Goal: Communication & Community: Answer question/provide support

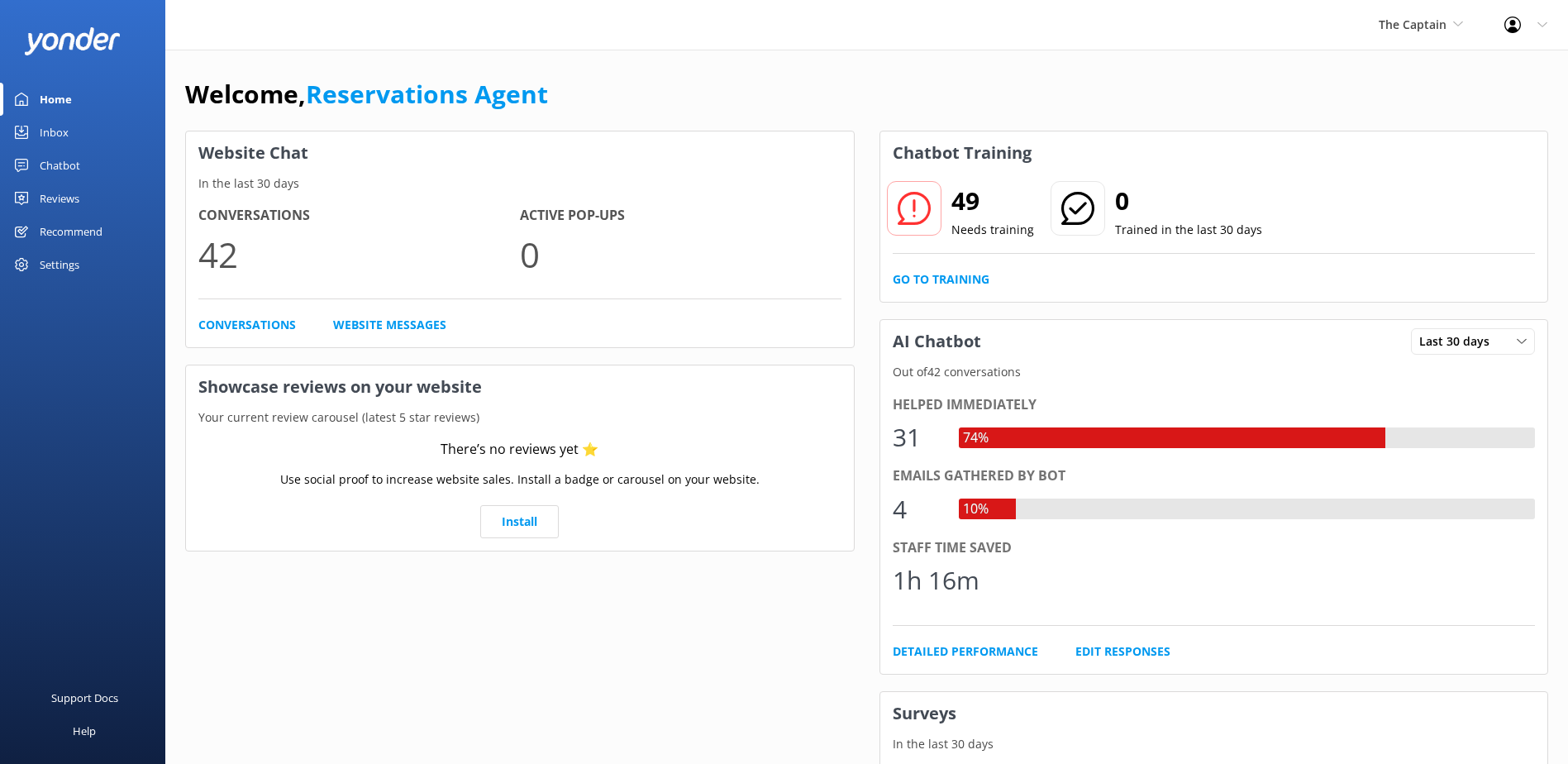
click at [51, 135] on div "Inbox" at bounding box center [54, 132] width 29 height 33
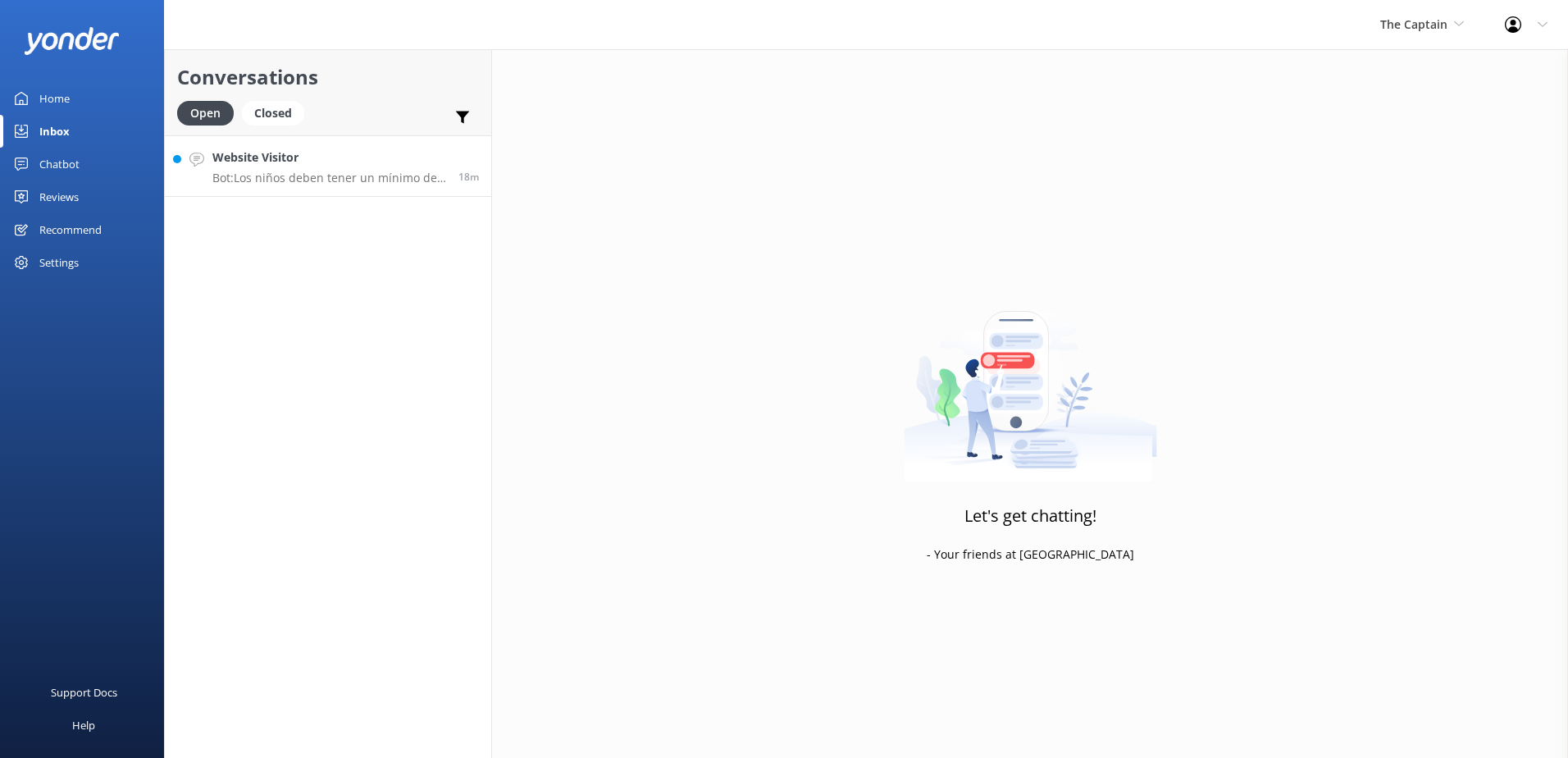
click at [214, 158] on h4 "Website Visitor" at bounding box center [330, 157] width 233 height 18
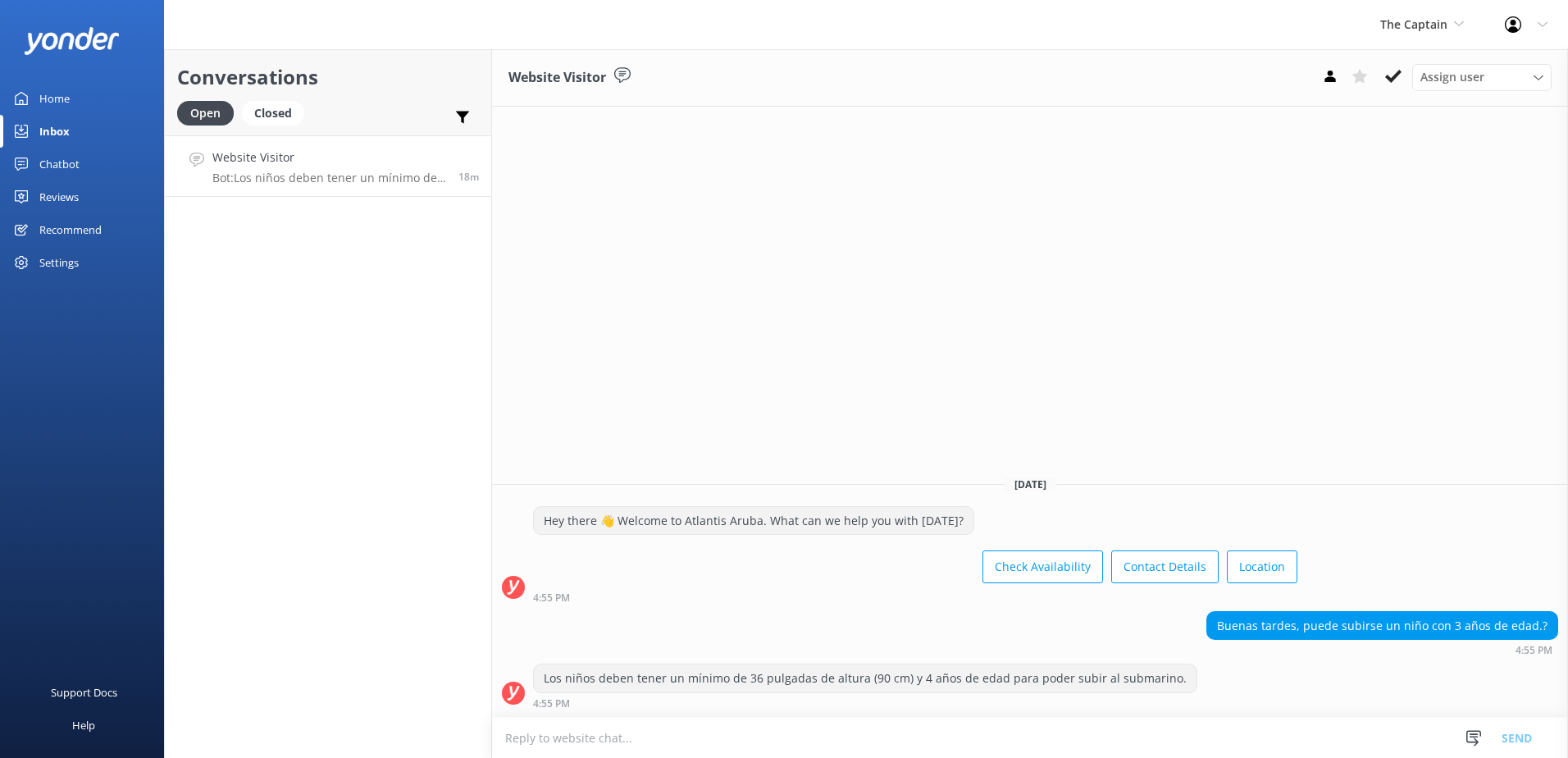
click at [748, 733] on textarea at bounding box center [1029, 737] width 1076 height 40
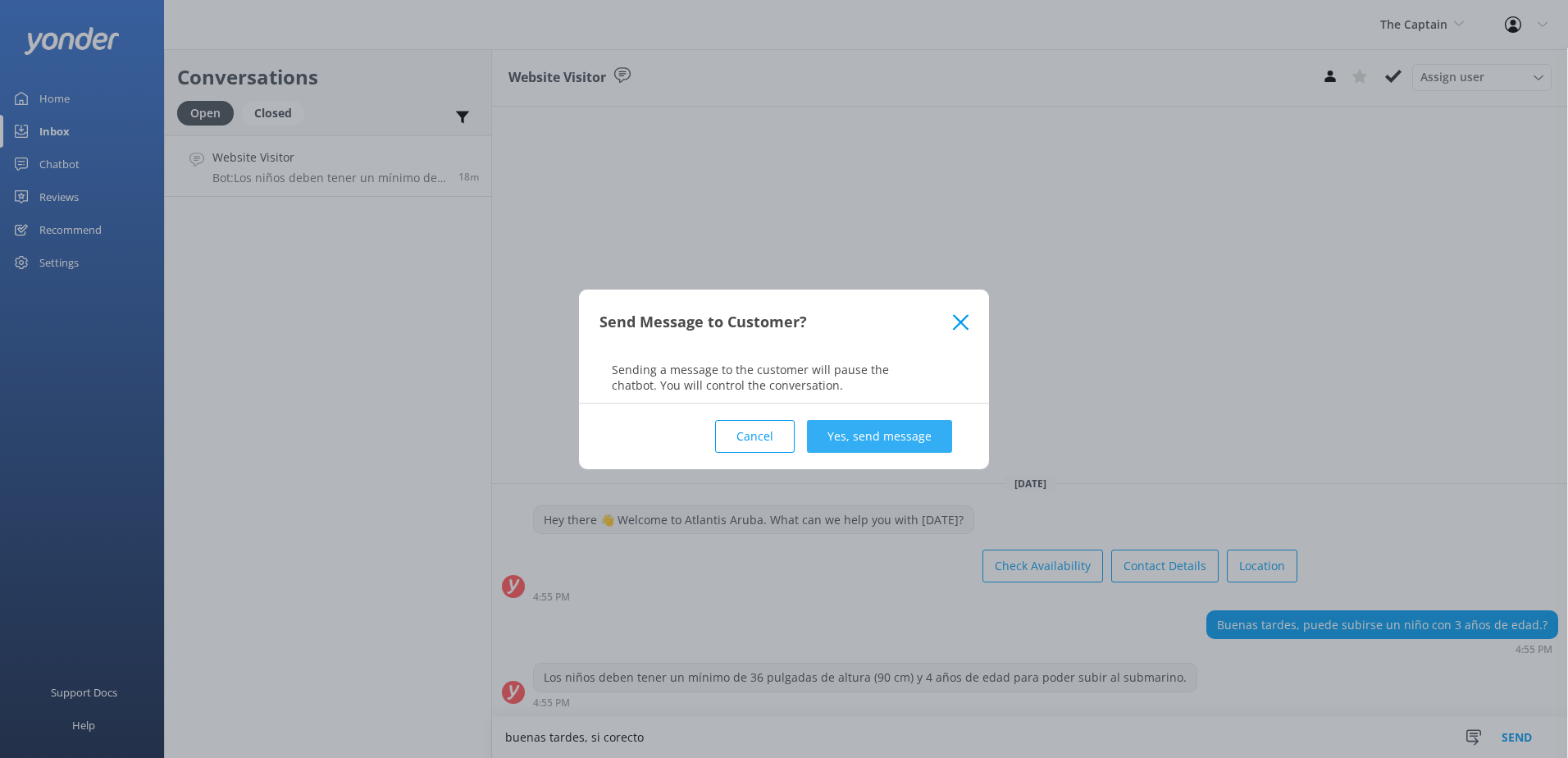
type textarea "buenas tardes, si corecto"
click at [911, 428] on button "Yes, send message" at bounding box center [879, 436] width 145 height 33
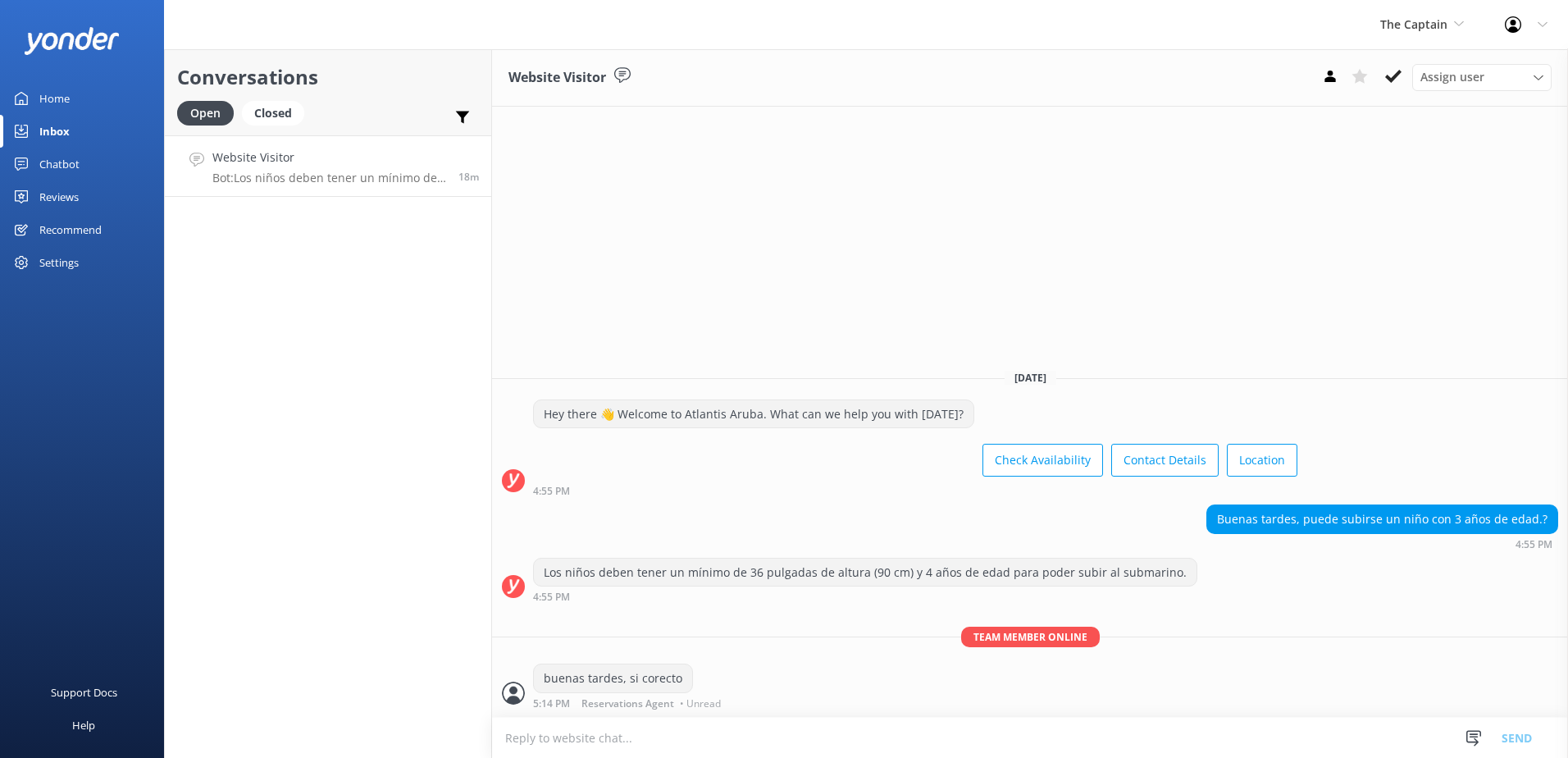
click at [97, 97] on link "Home" at bounding box center [82, 98] width 164 height 33
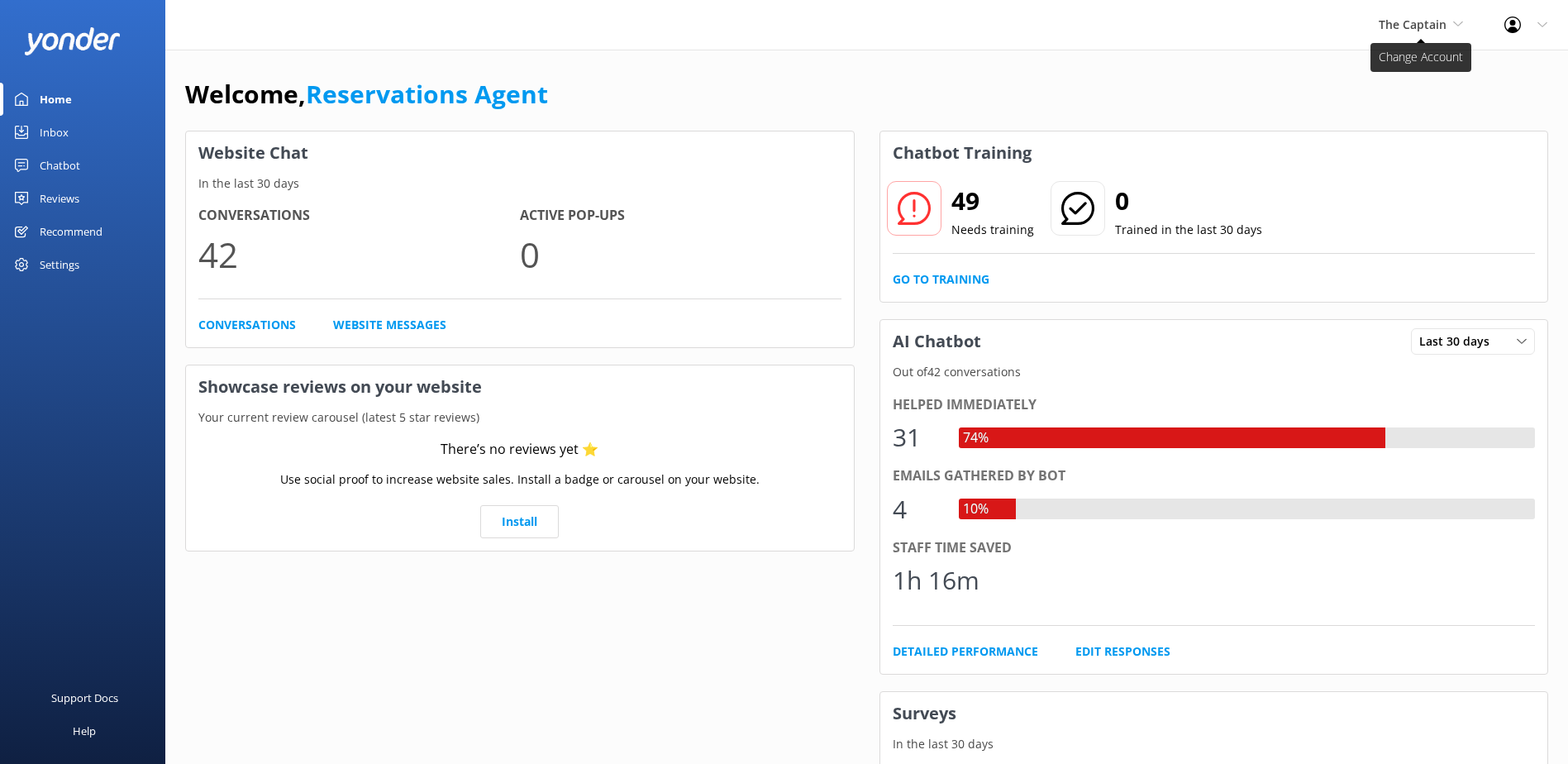
click at [1448, 24] on span "The Captain" at bounding box center [1420, 24] width 84 height 19
click at [1425, 75] on link "De [GEOGRAPHIC_DATA]" at bounding box center [1440, 70] width 166 height 39
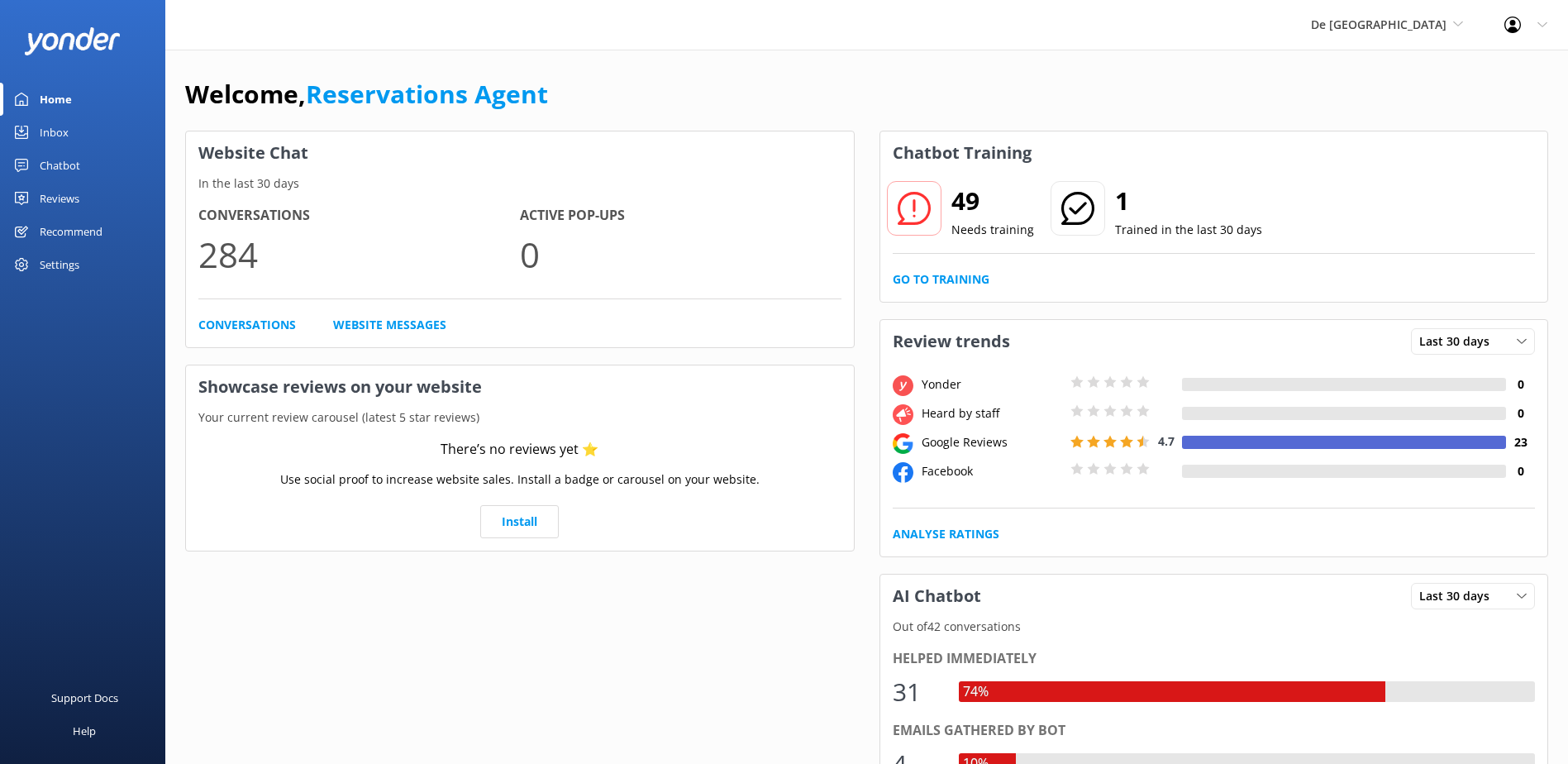
click at [62, 131] on div "Inbox" at bounding box center [54, 132] width 29 height 33
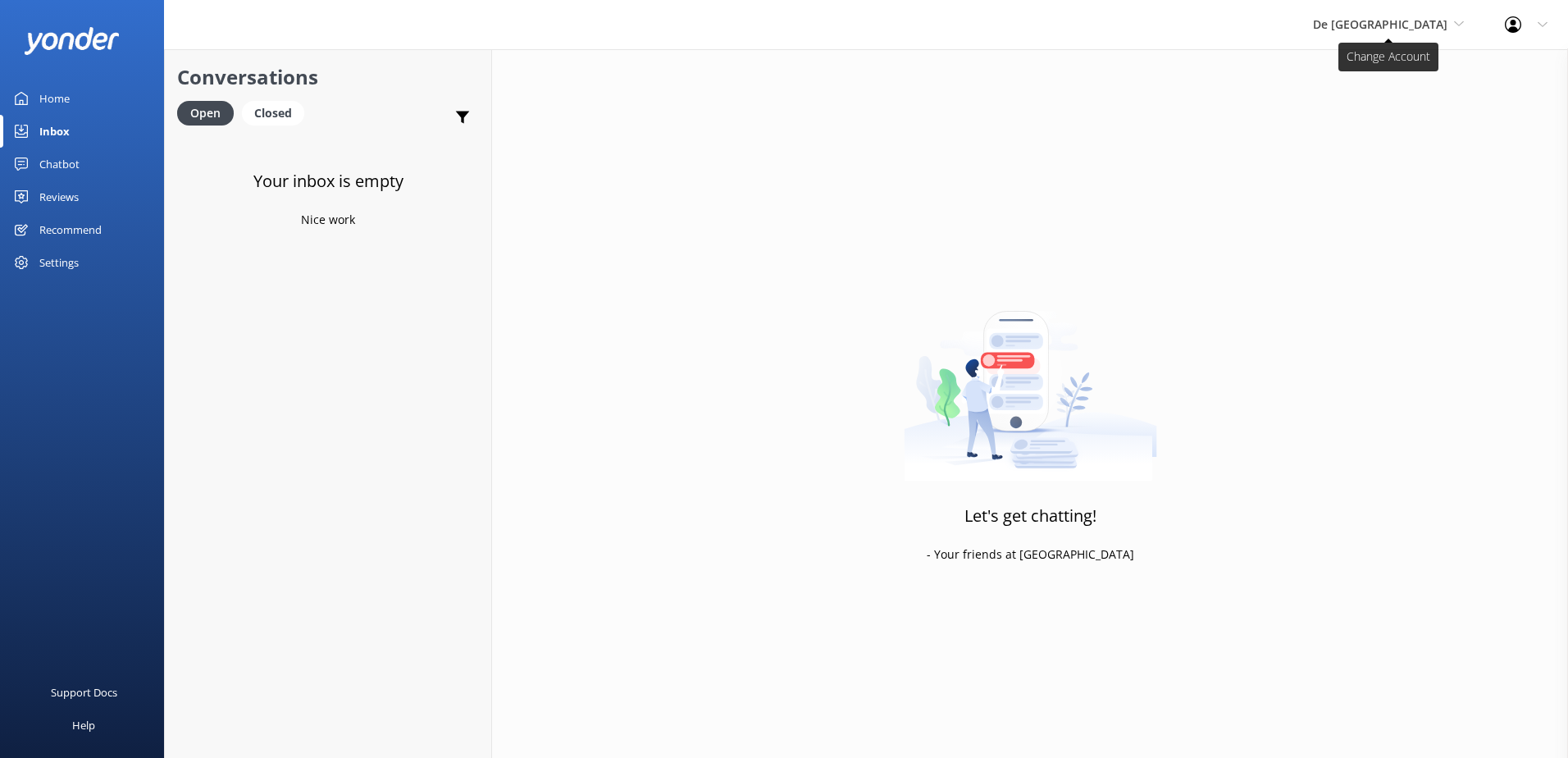
click at [1461, 28] on icon at bounding box center [1459, 23] width 10 height 10
click at [1429, 110] on link "Aruba's Activities Expert" at bounding box center [1375, 108] width 164 height 39
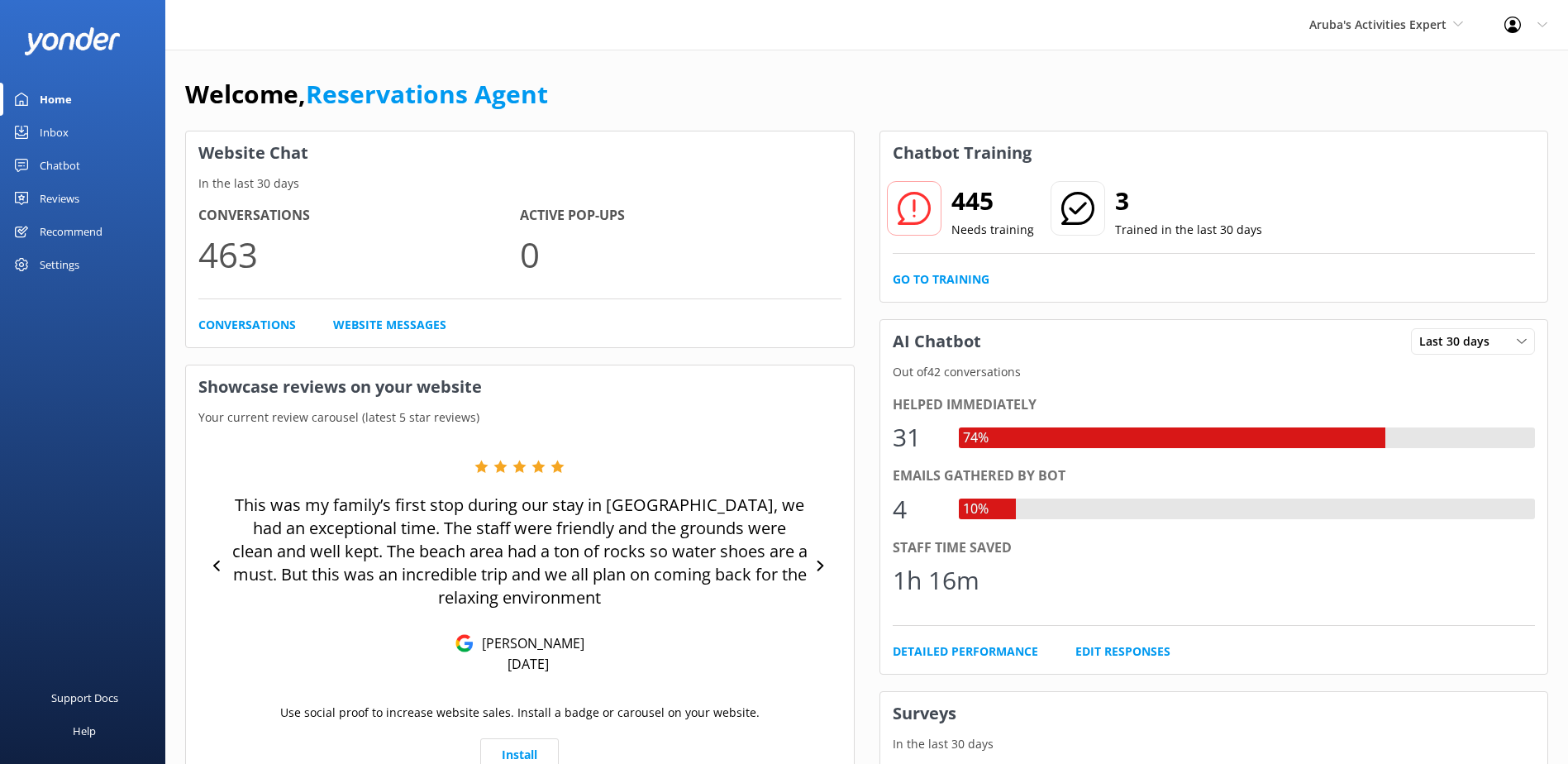
click at [76, 134] on link "Inbox" at bounding box center [82, 132] width 166 height 33
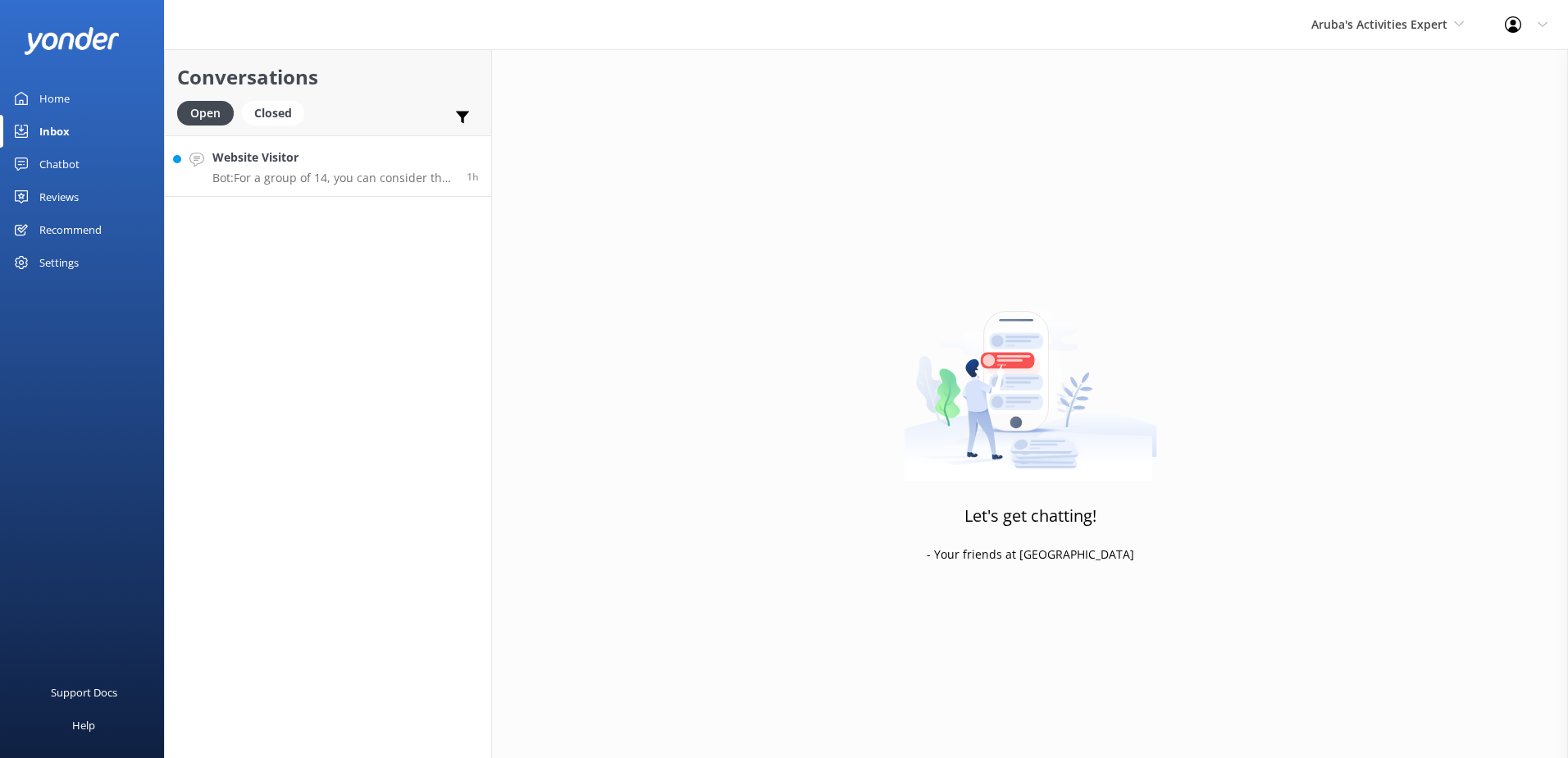
click at [265, 176] on p "Bot: For a group of 14, you can consider the "Coast to Coast" full-day tour opt…" at bounding box center [333, 177] width 242 height 15
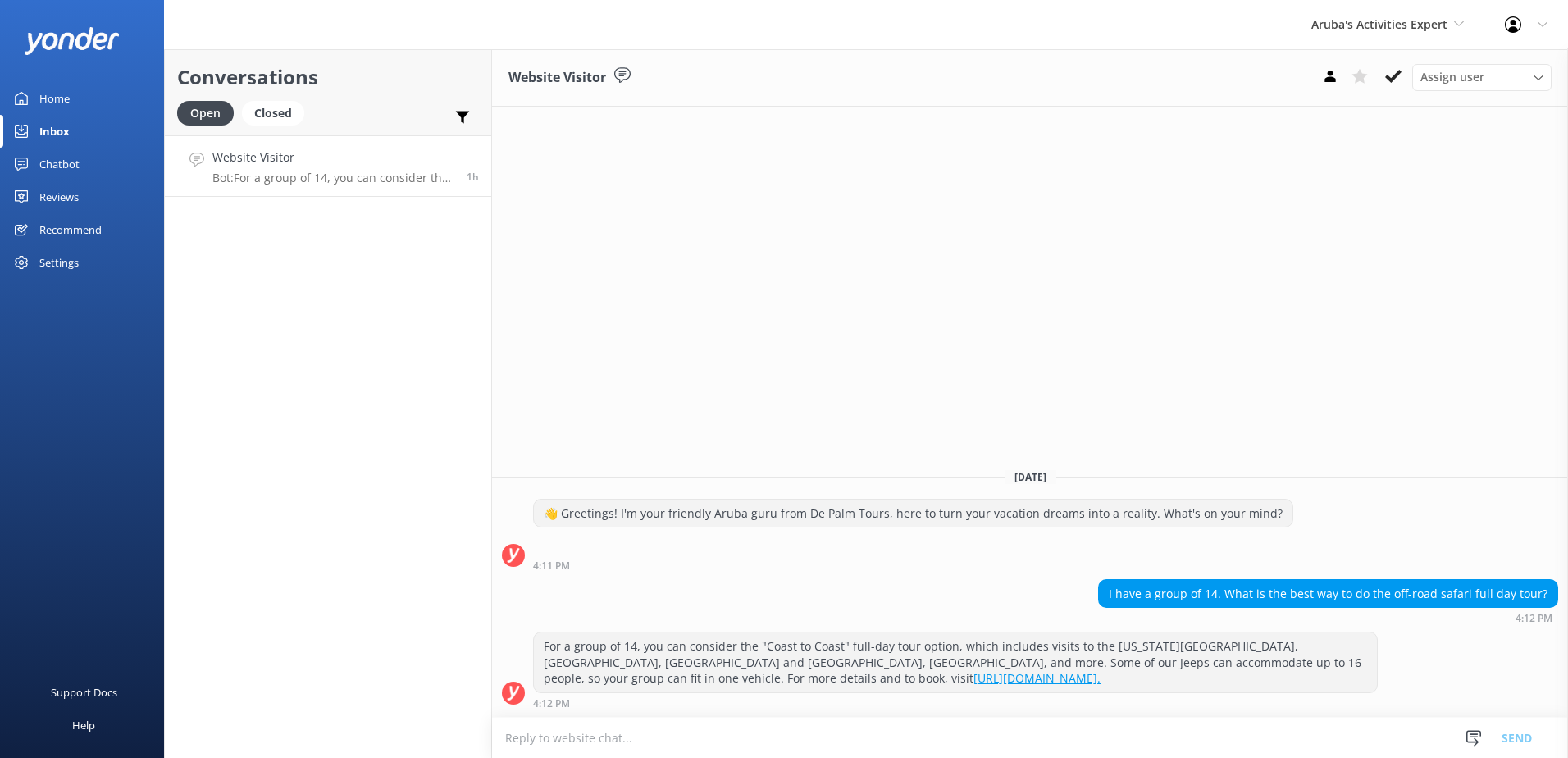
click at [67, 104] on div "Home" at bounding box center [53, 98] width 30 height 33
